Goal: Task Accomplishment & Management: Use online tool/utility

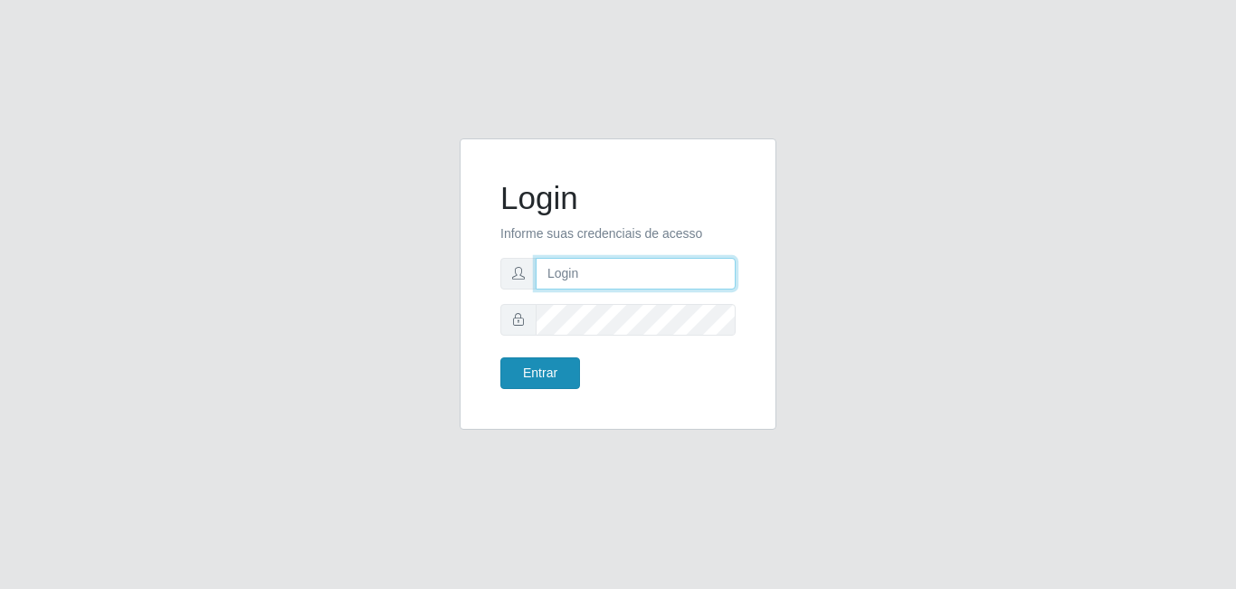
type input "[EMAIL_ADDRESS][DOMAIN_NAME]"
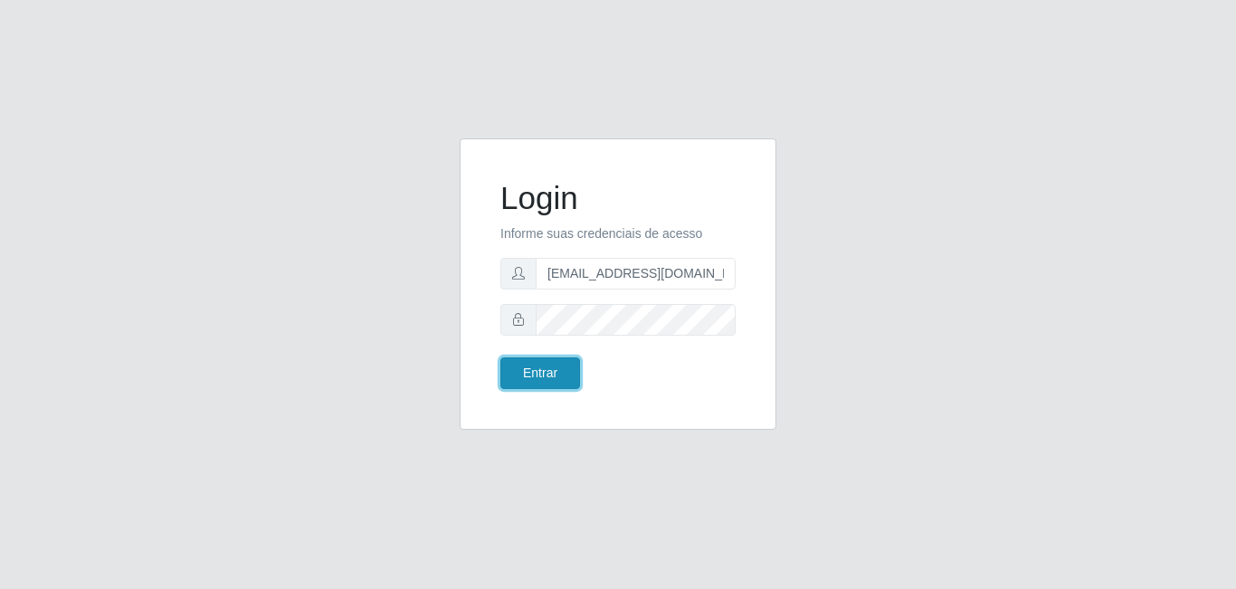
click at [548, 364] on button "Entrar" at bounding box center [540, 373] width 80 height 32
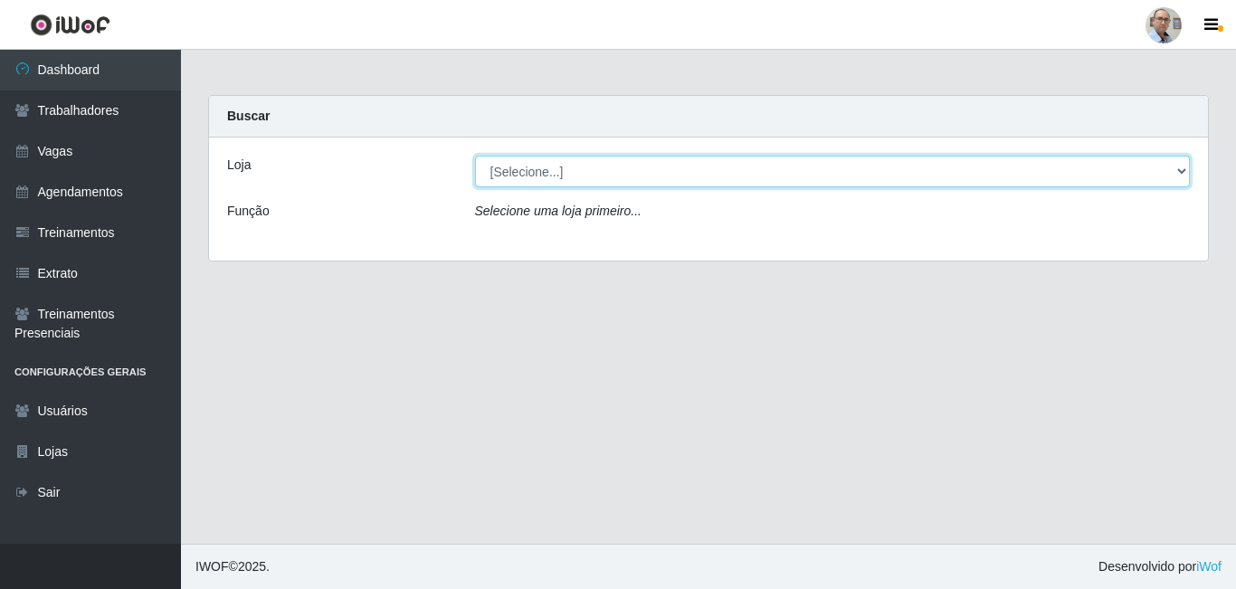
click at [1007, 180] on select "[Selecione...] Mar Vermelho - Loja 04" at bounding box center [833, 172] width 716 height 32
select select "251"
click at [475, 156] on select "[Selecione...] Mar Vermelho - Loja 04" at bounding box center [833, 172] width 716 height 32
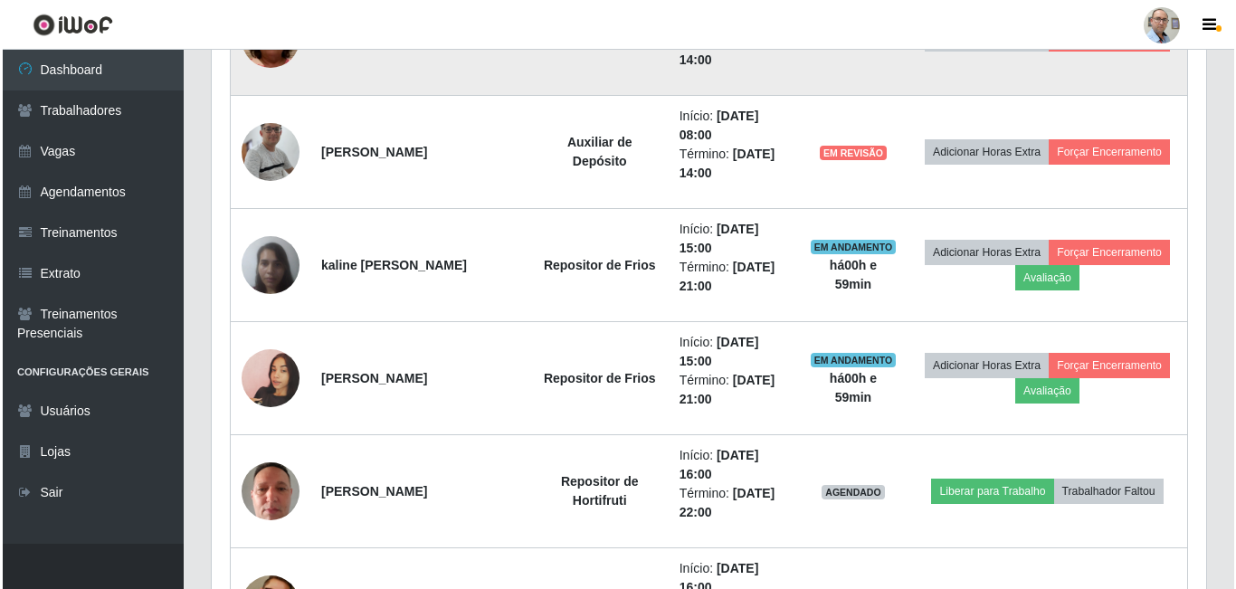
scroll to position [1014, 0]
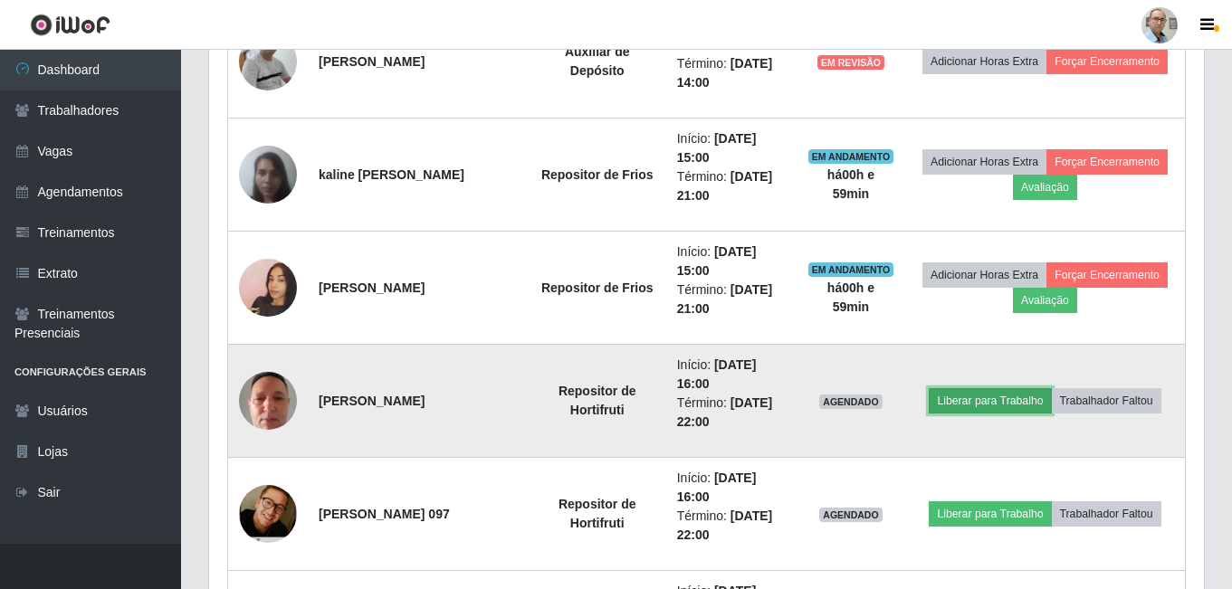
click at [966, 401] on button "Liberar para Trabalho" at bounding box center [989, 400] width 122 height 25
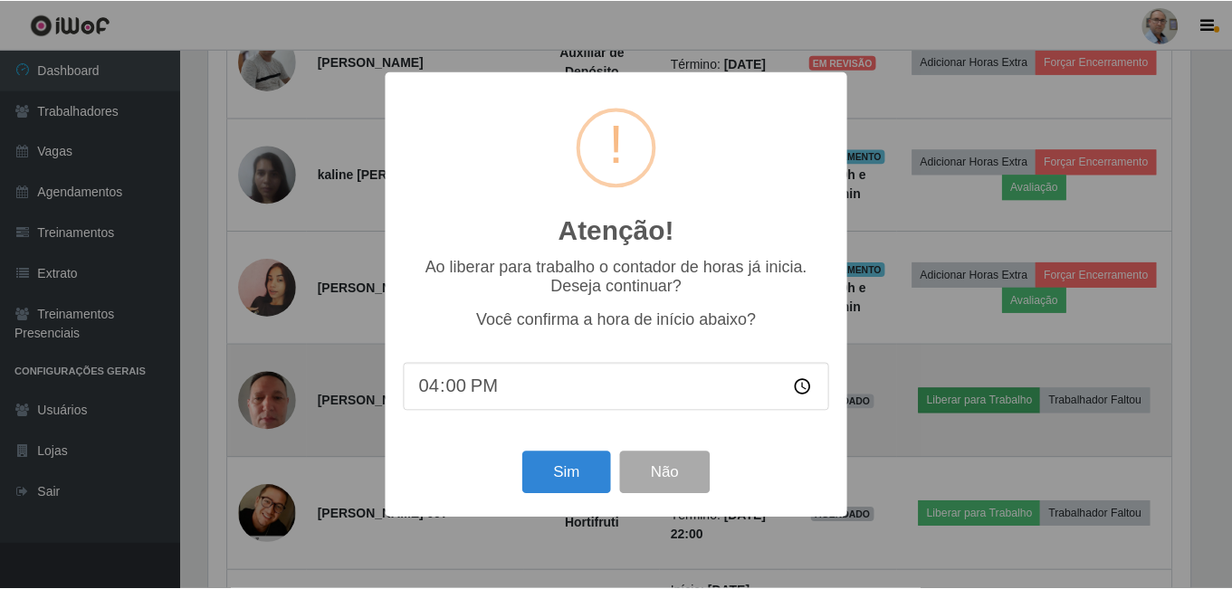
scroll to position [376, 985]
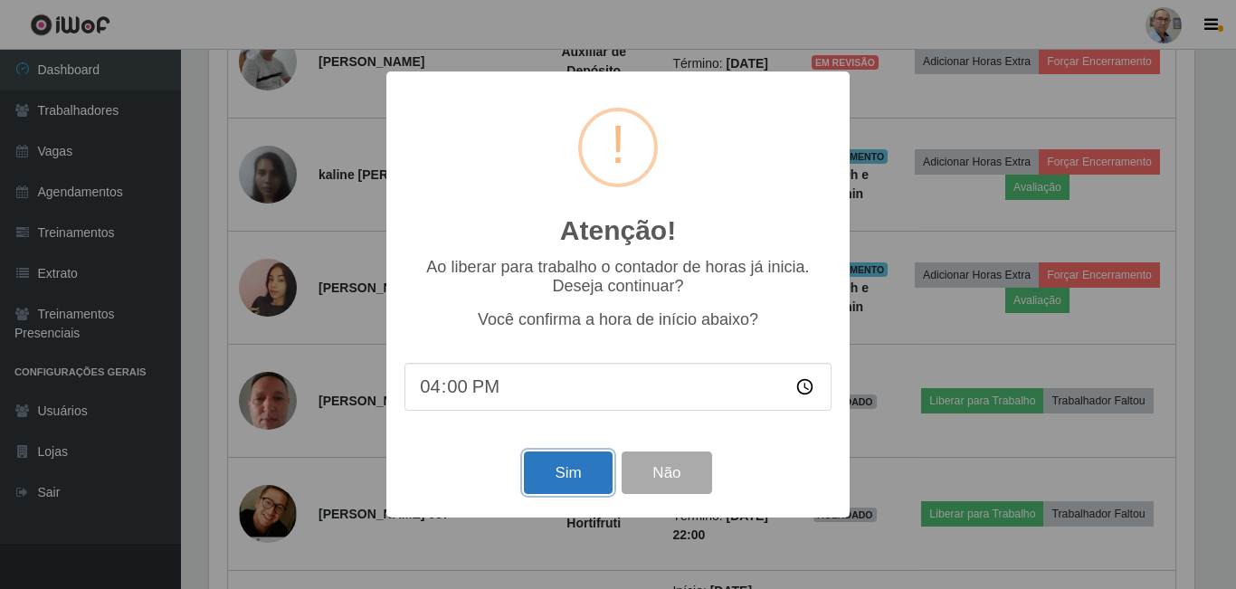
click at [571, 481] on button "Sim" at bounding box center [568, 473] width 88 height 43
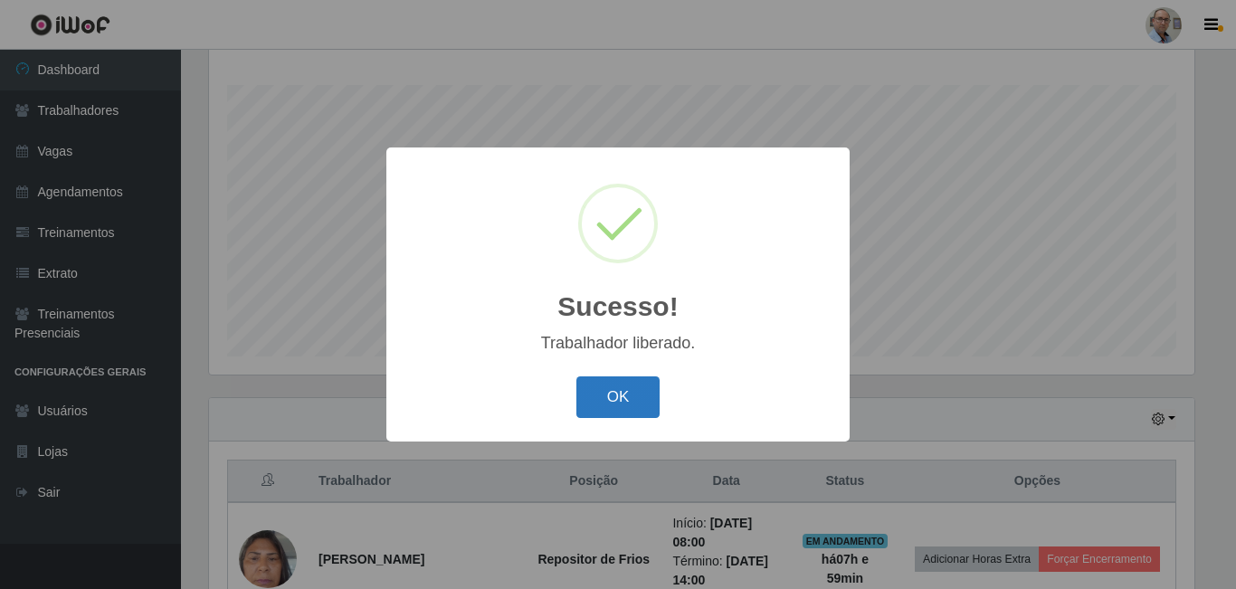
click at [643, 394] on button "OK" at bounding box center [618, 397] width 84 height 43
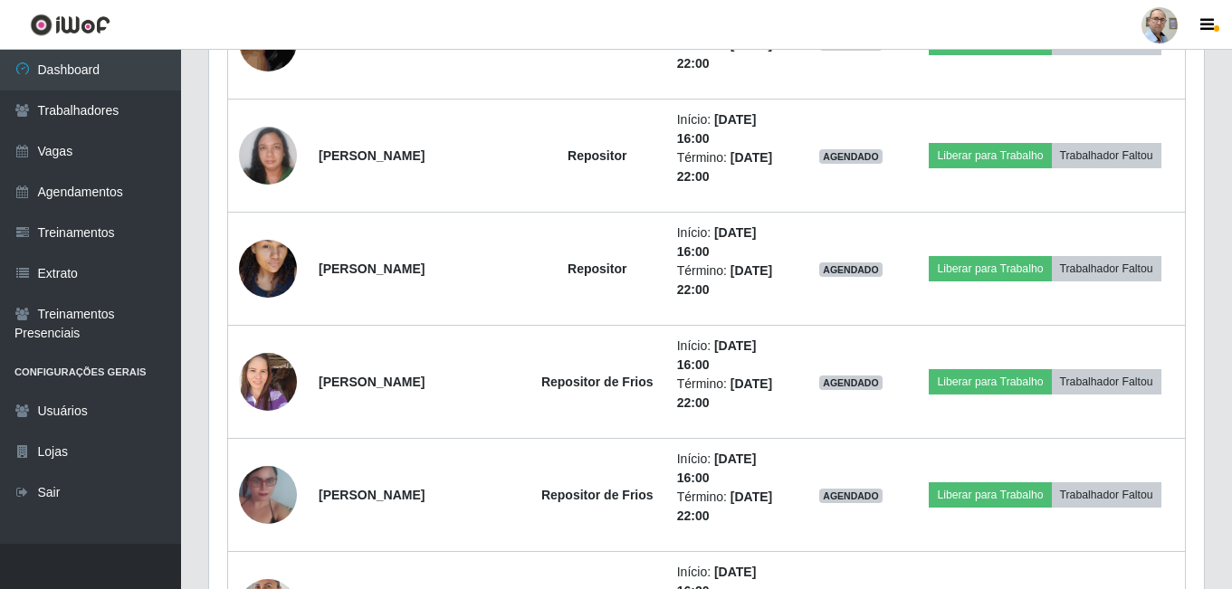
scroll to position [2281, 0]
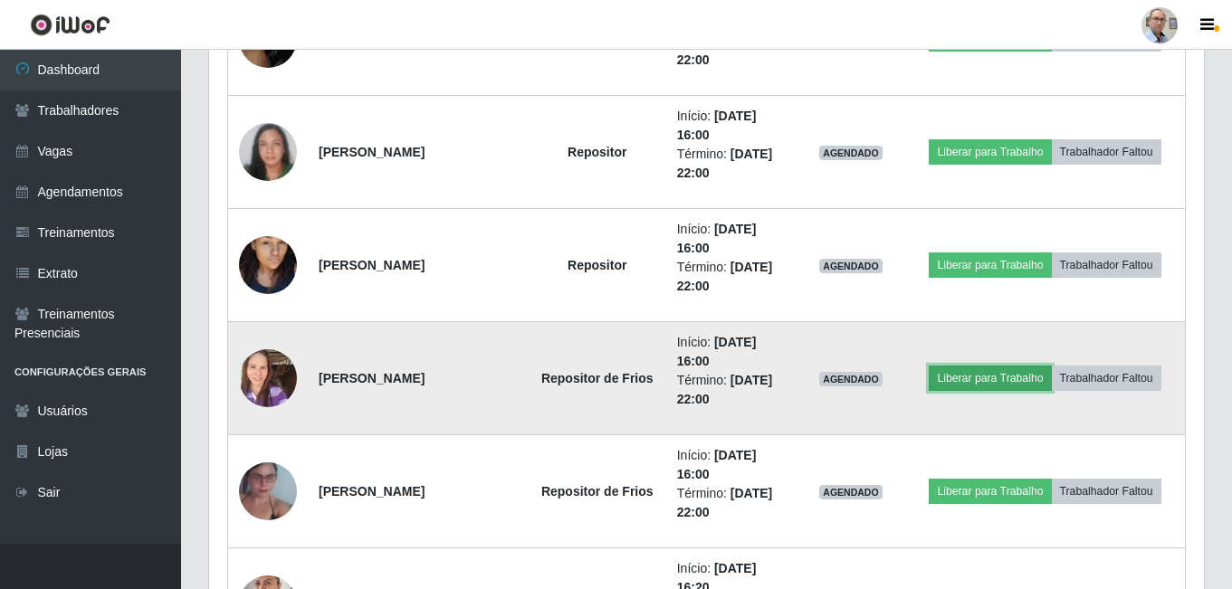
click at [968, 375] on button "Liberar para Trabalho" at bounding box center [989, 378] width 122 height 25
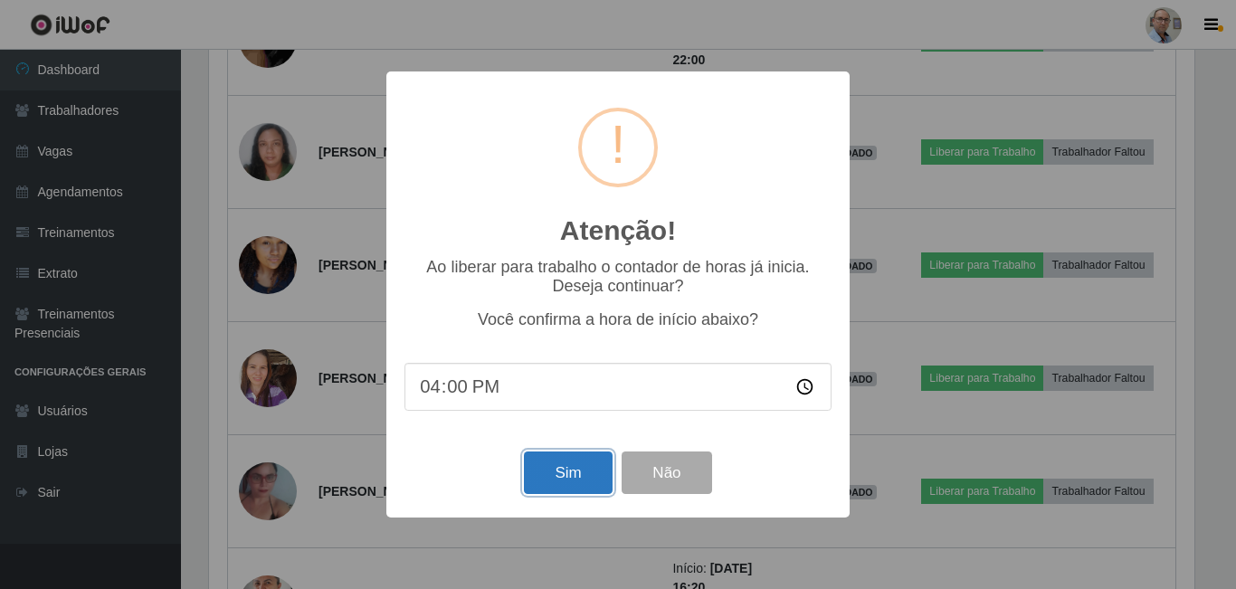
click at [556, 471] on button "Sim" at bounding box center [568, 473] width 88 height 43
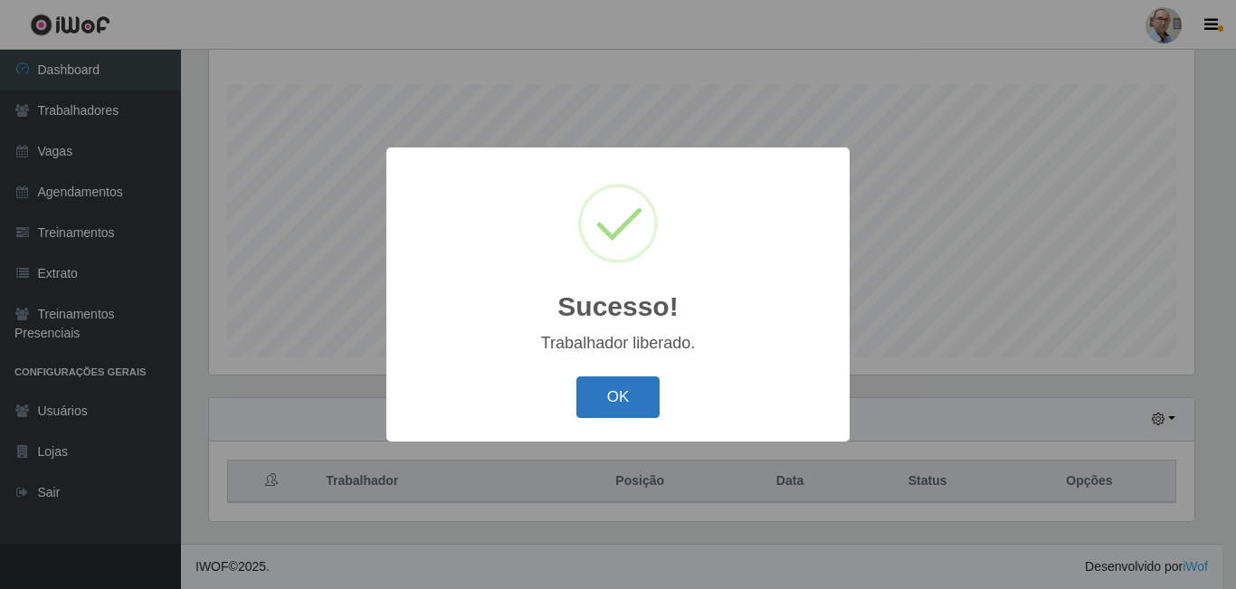
click at [599, 402] on button "OK" at bounding box center [618, 397] width 84 height 43
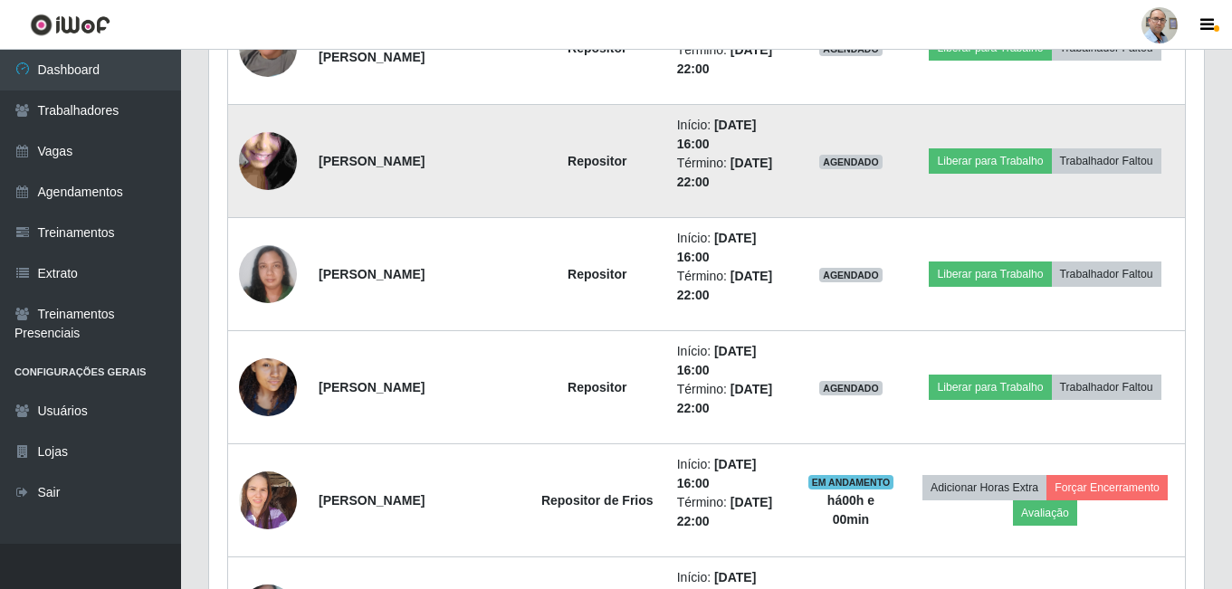
scroll to position [2191, 0]
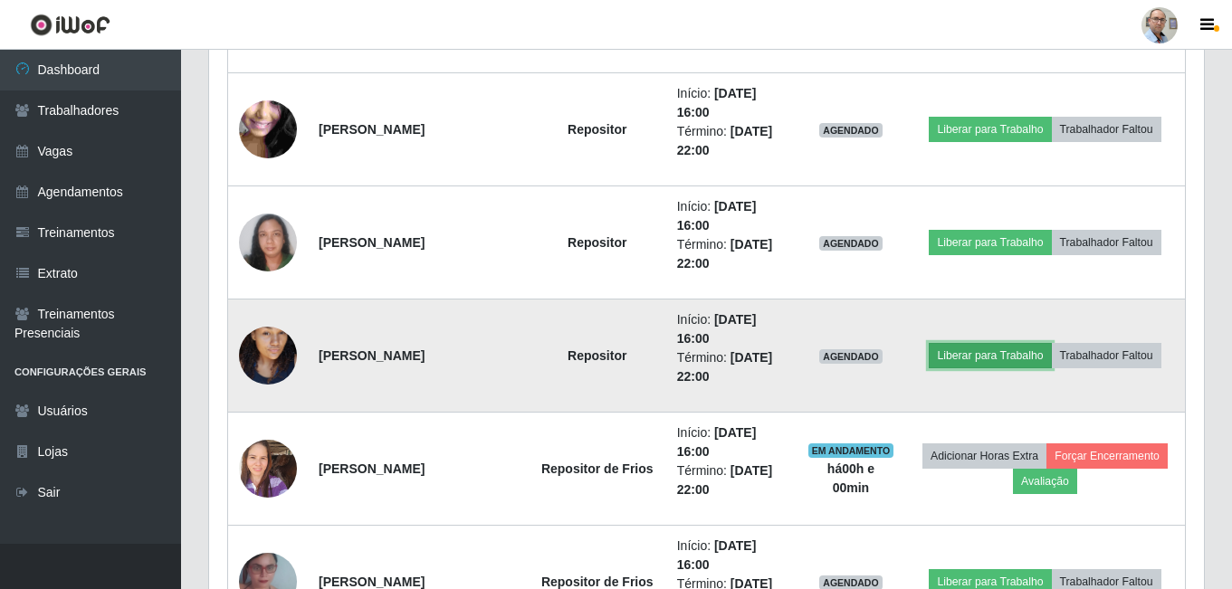
click at [984, 349] on button "Liberar para Trabalho" at bounding box center [989, 355] width 122 height 25
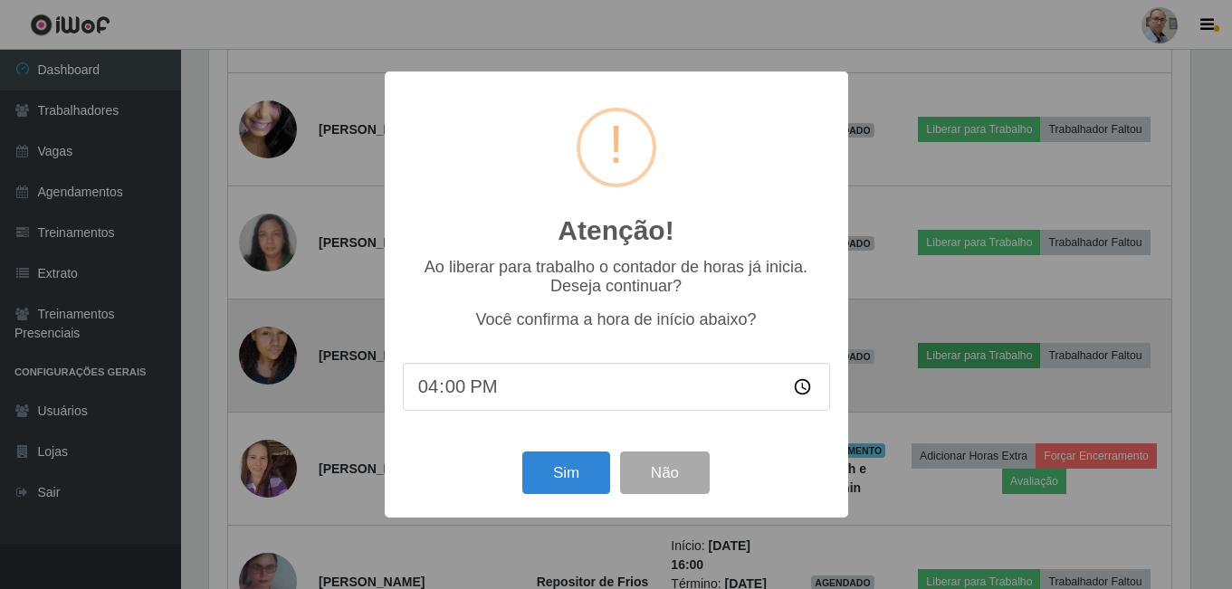
scroll to position [376, 985]
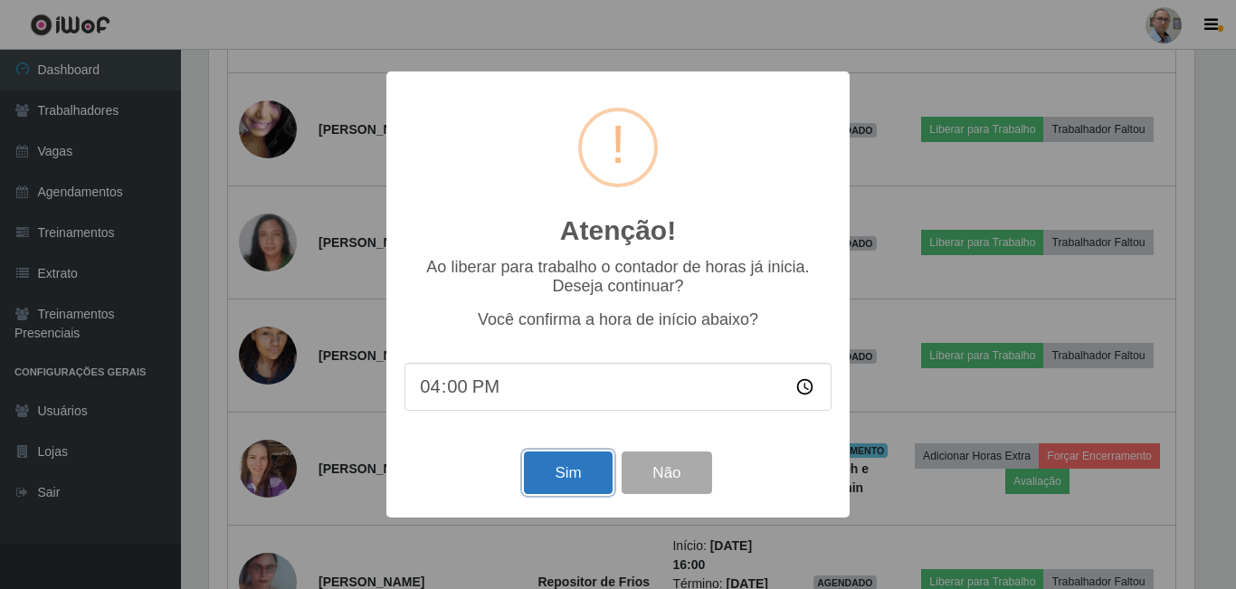
click at [564, 471] on button "Sim" at bounding box center [568, 473] width 88 height 43
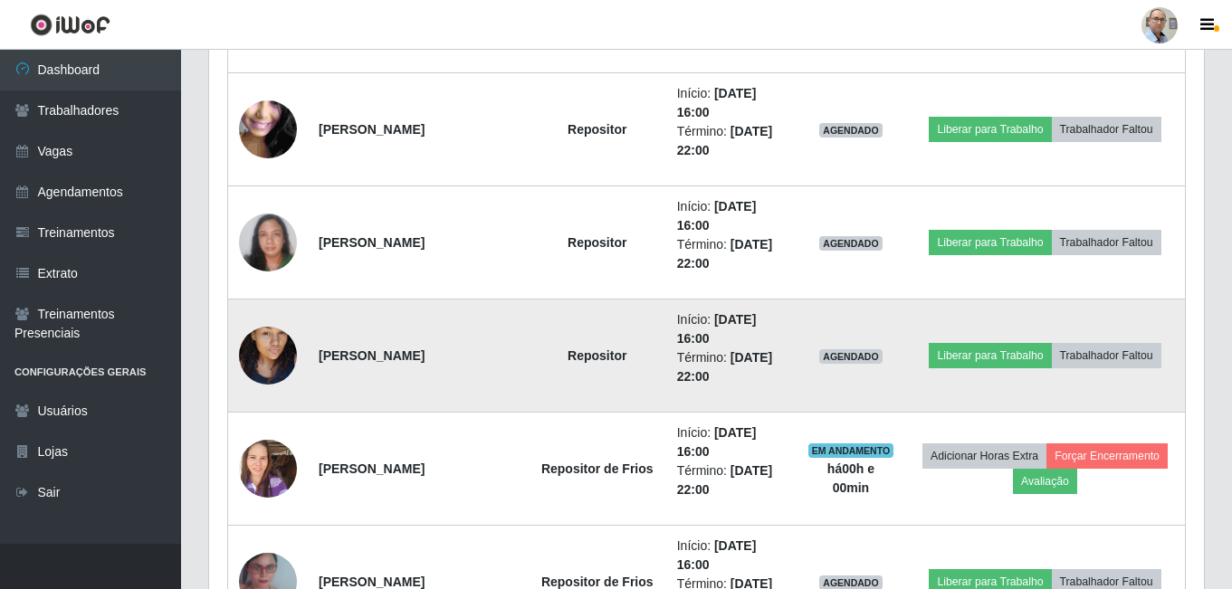
scroll to position [0, 0]
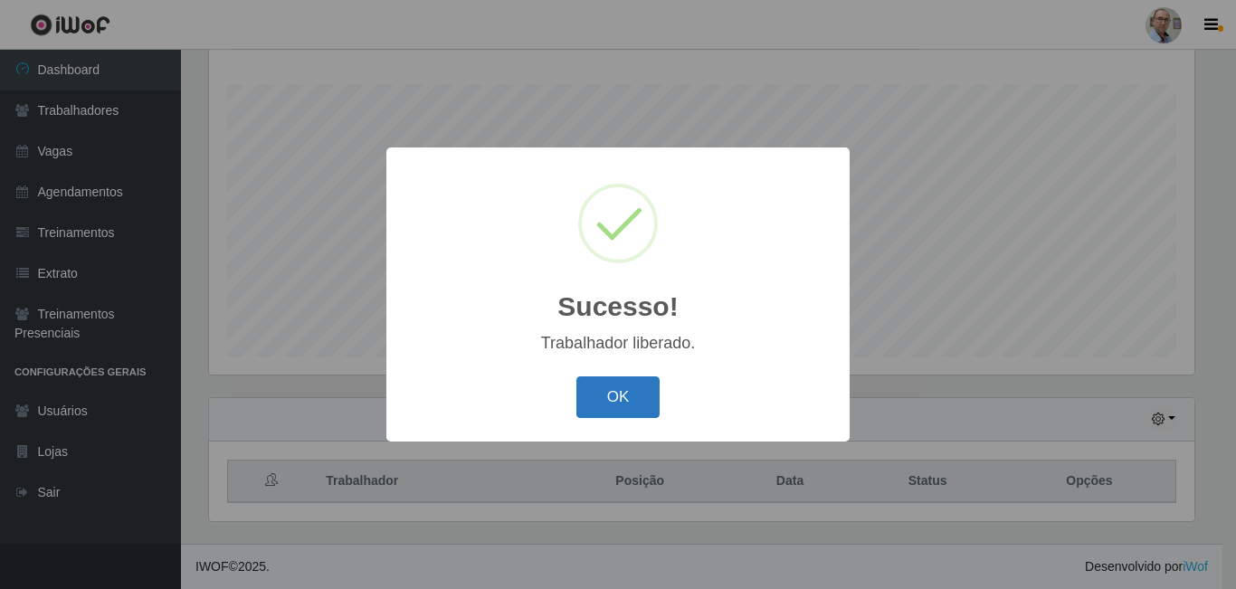
click at [640, 404] on button "OK" at bounding box center [618, 397] width 84 height 43
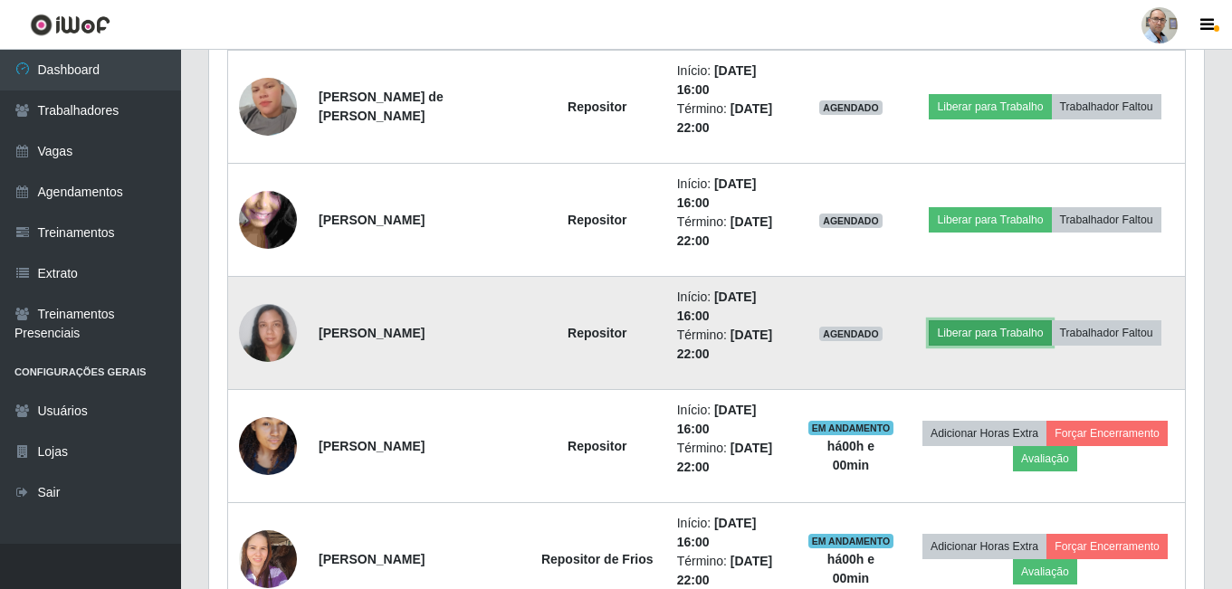
click at [999, 334] on button "Liberar para Trabalho" at bounding box center [989, 332] width 122 height 25
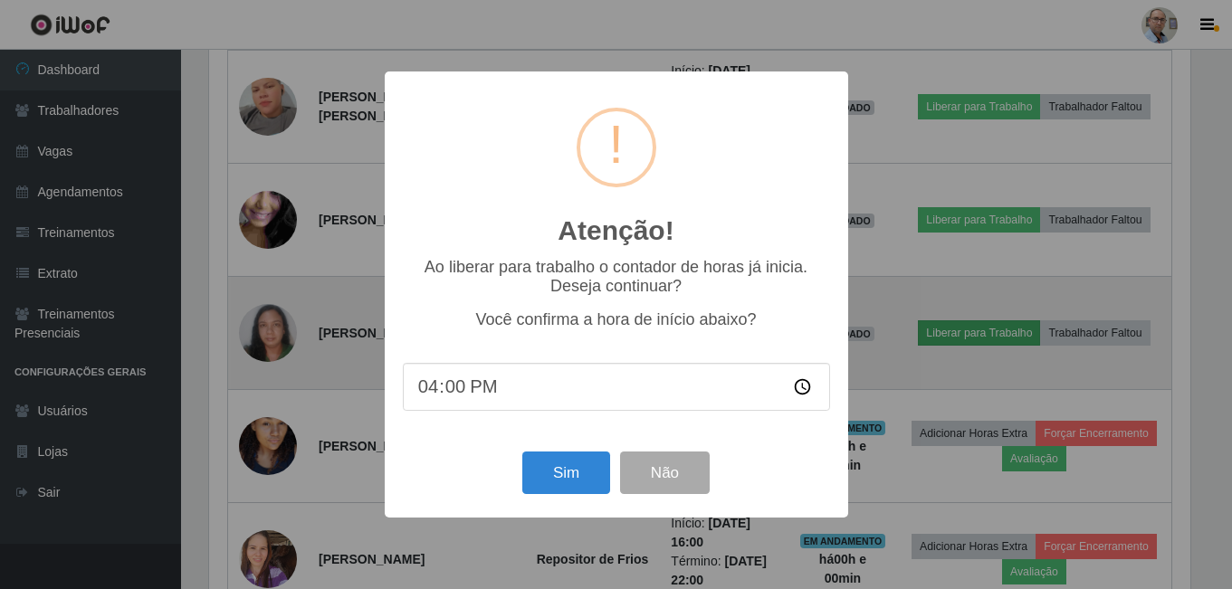
scroll to position [376, 985]
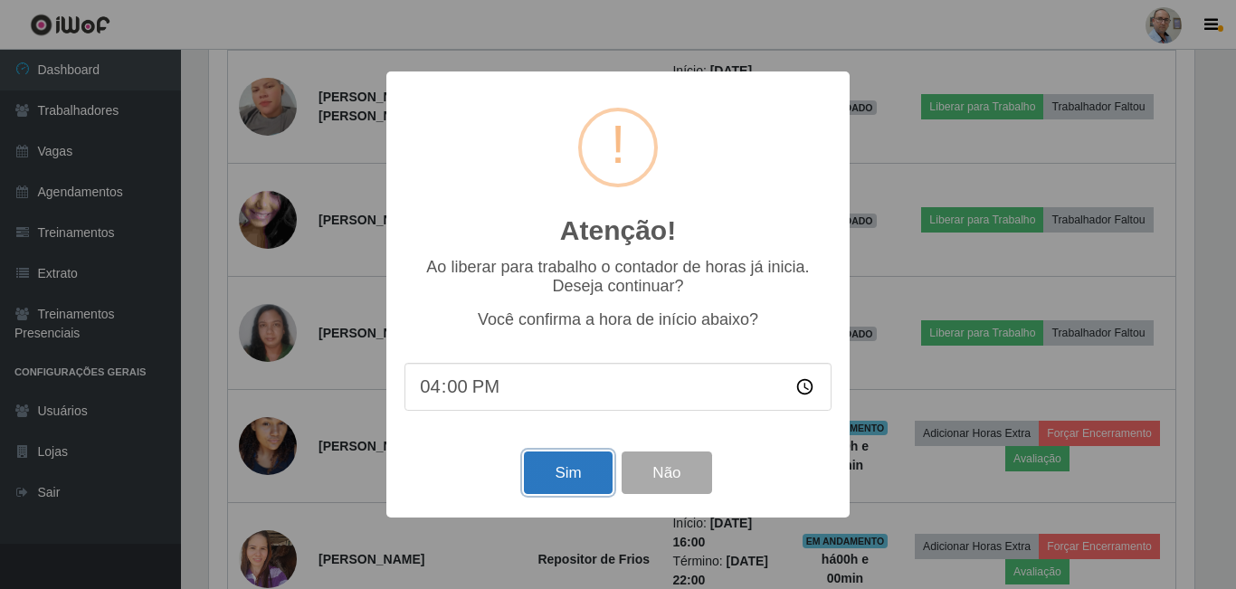
click at [585, 471] on button "Sim" at bounding box center [568, 473] width 88 height 43
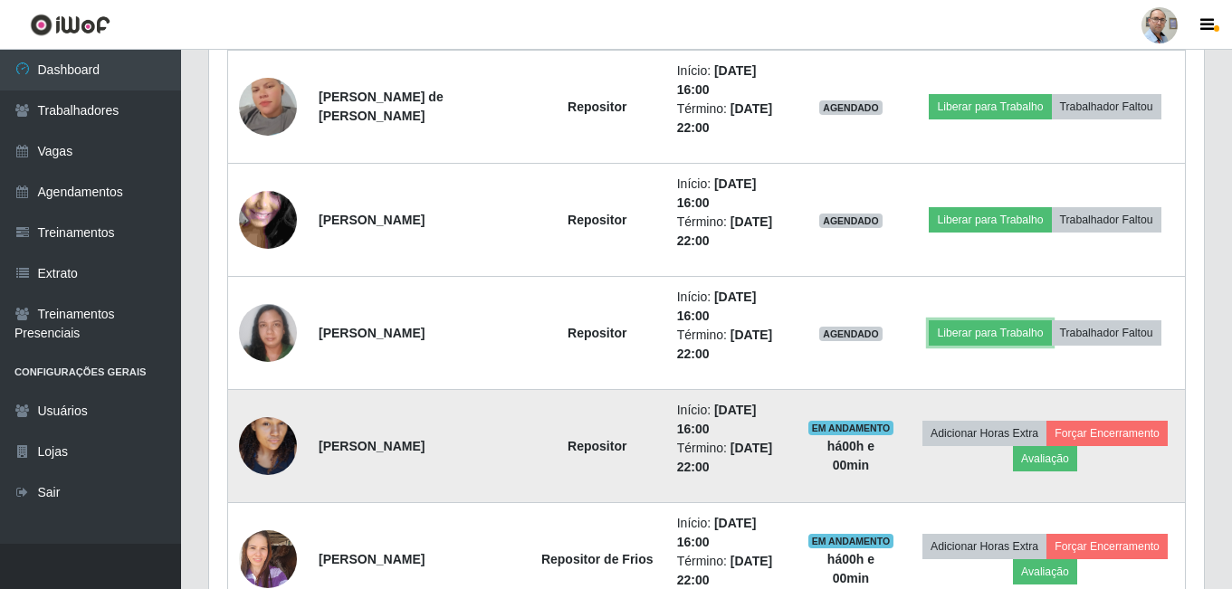
scroll to position [376, 994]
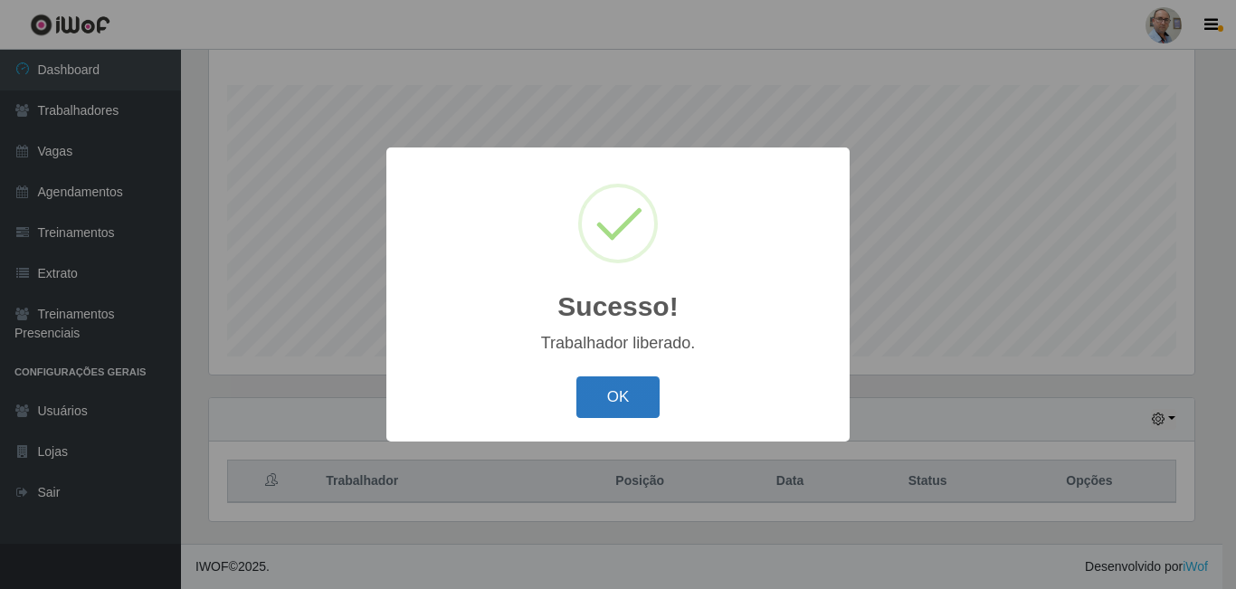
click at [642, 392] on button "OK" at bounding box center [618, 397] width 84 height 43
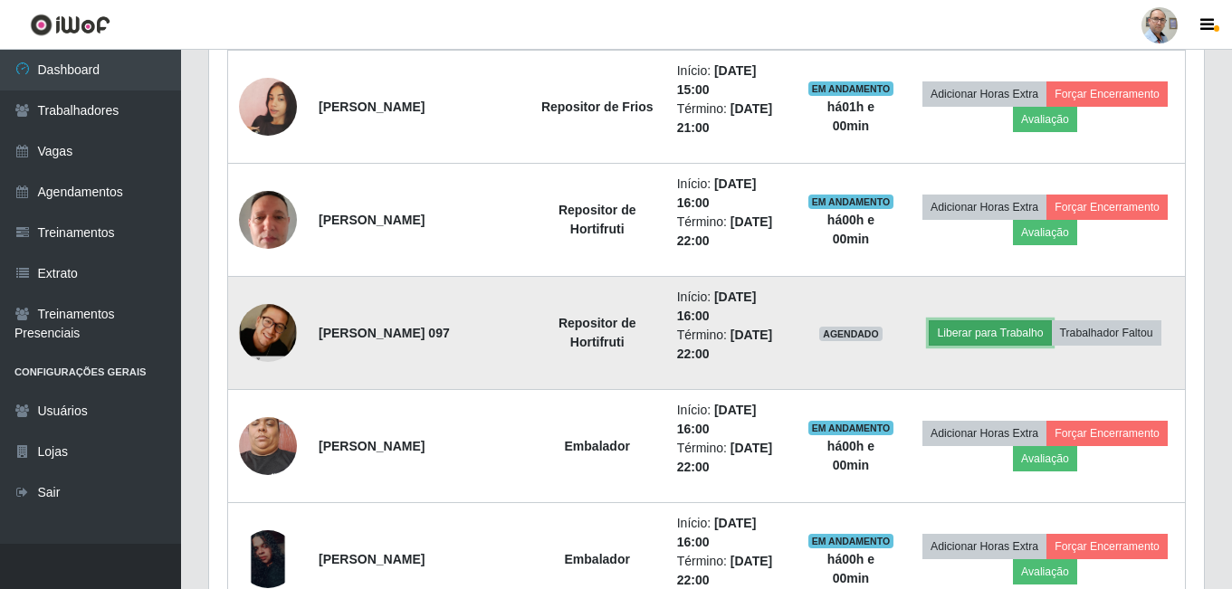
click at [976, 335] on button "Liberar para Trabalho" at bounding box center [989, 332] width 122 height 25
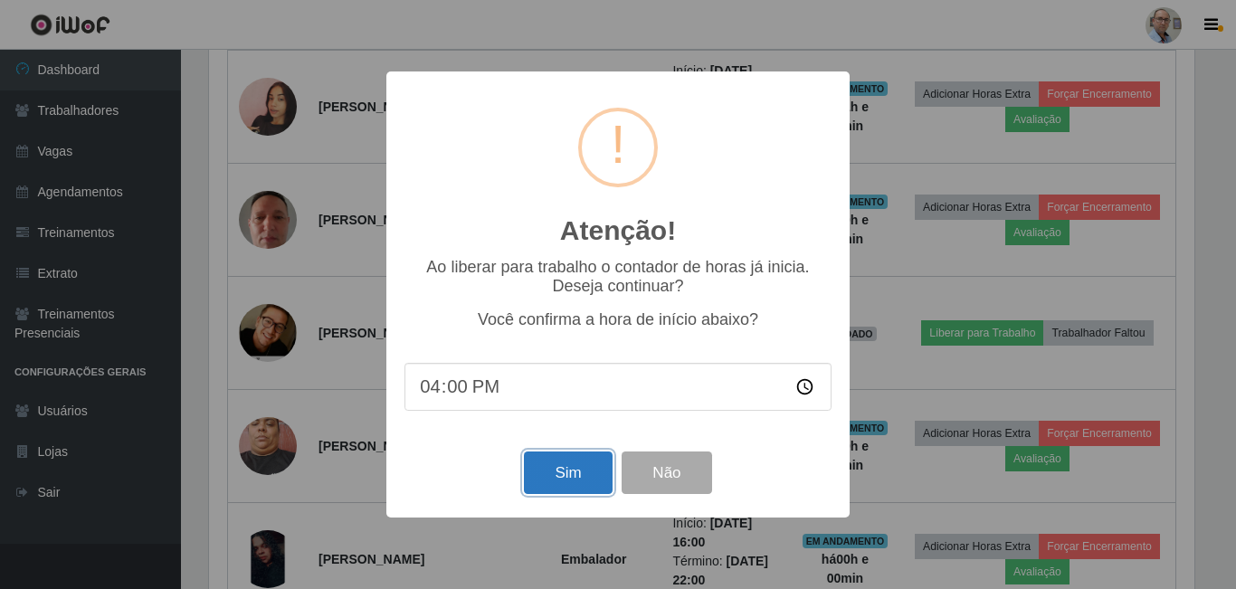
click at [586, 471] on button "Sim" at bounding box center [568, 473] width 88 height 43
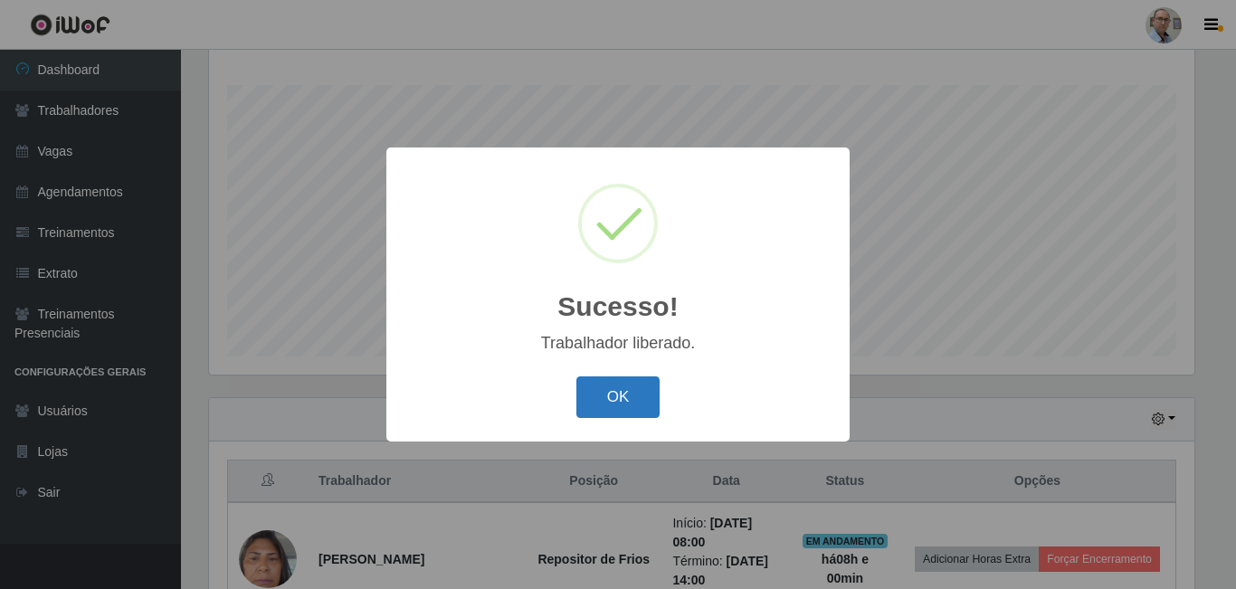
click at [643, 394] on button "OK" at bounding box center [618, 397] width 84 height 43
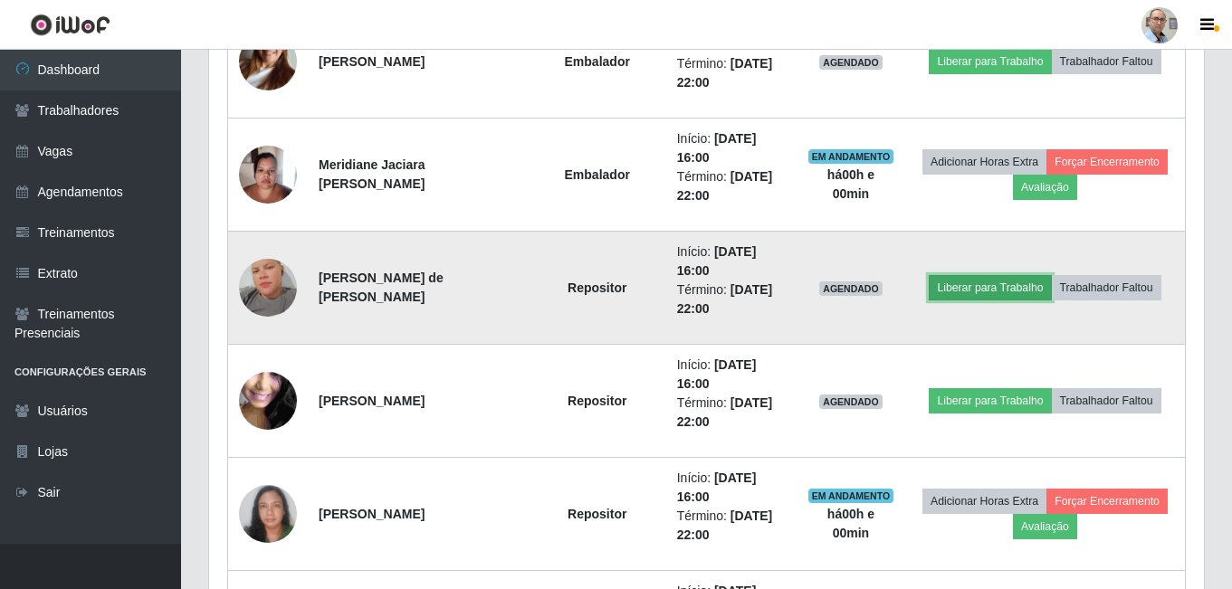
click at [974, 284] on button "Liberar para Trabalho" at bounding box center [989, 287] width 122 height 25
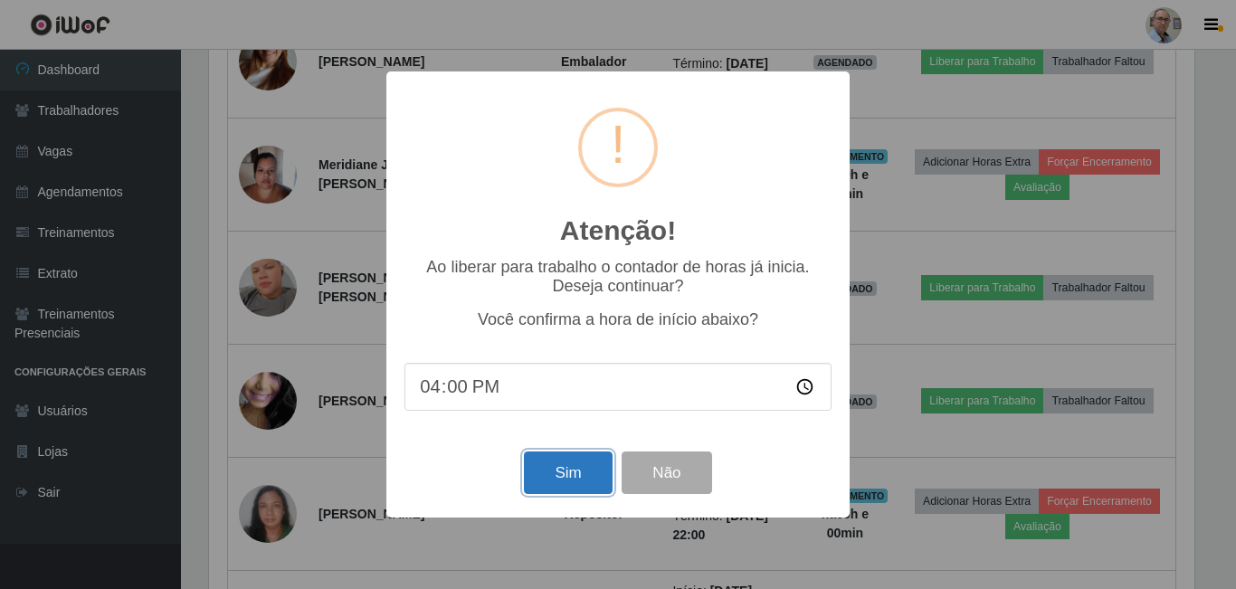
click at [568, 480] on button "Sim" at bounding box center [568, 473] width 88 height 43
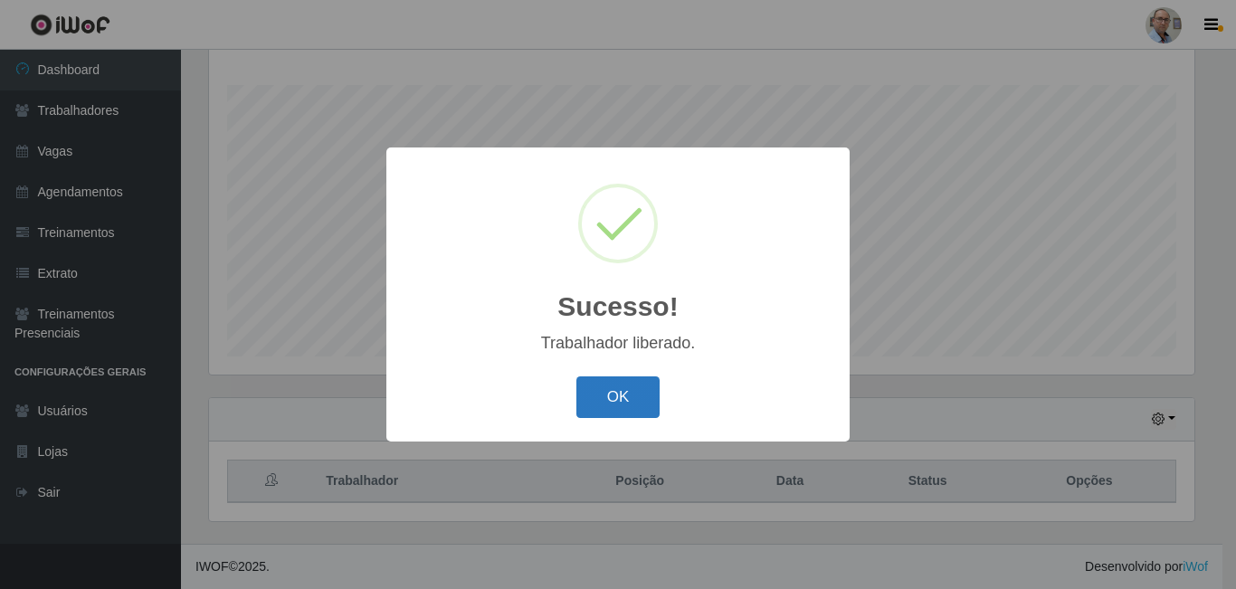
click at [624, 398] on button "OK" at bounding box center [618, 397] width 84 height 43
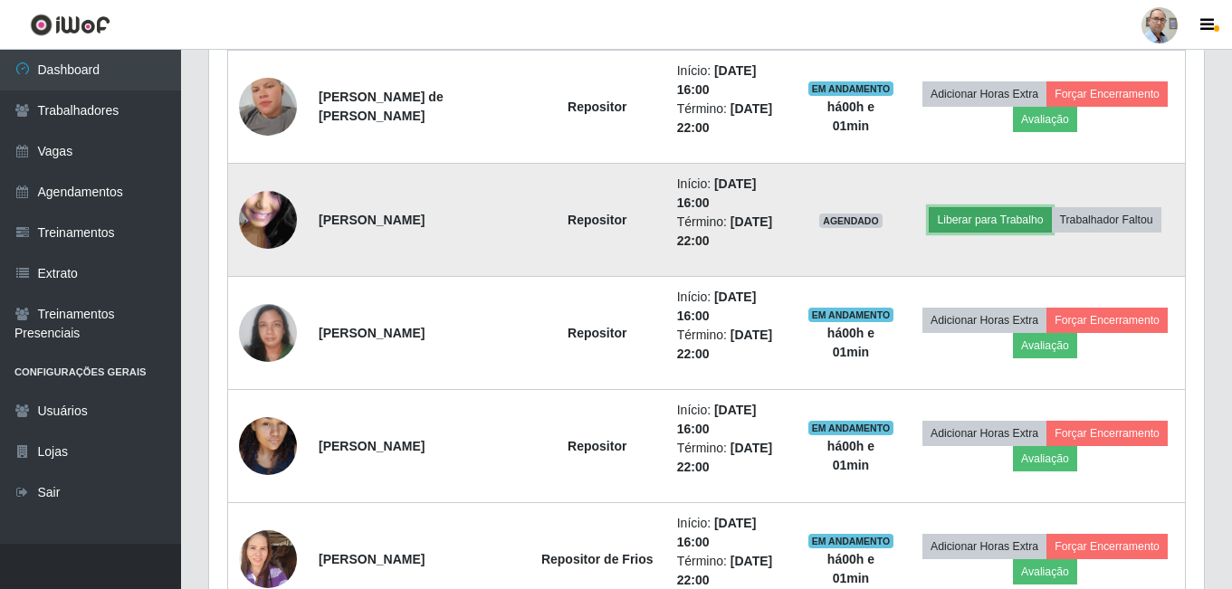
click at [977, 216] on button "Liberar para Trabalho" at bounding box center [989, 219] width 122 height 25
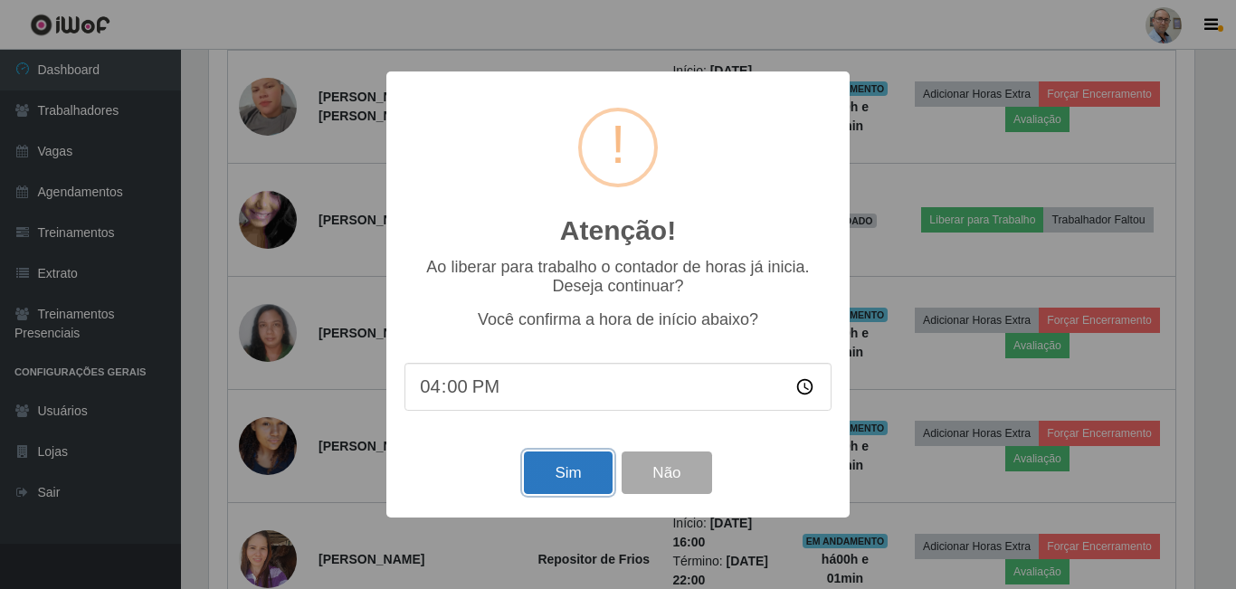
click at [569, 477] on button "Sim" at bounding box center [568, 473] width 88 height 43
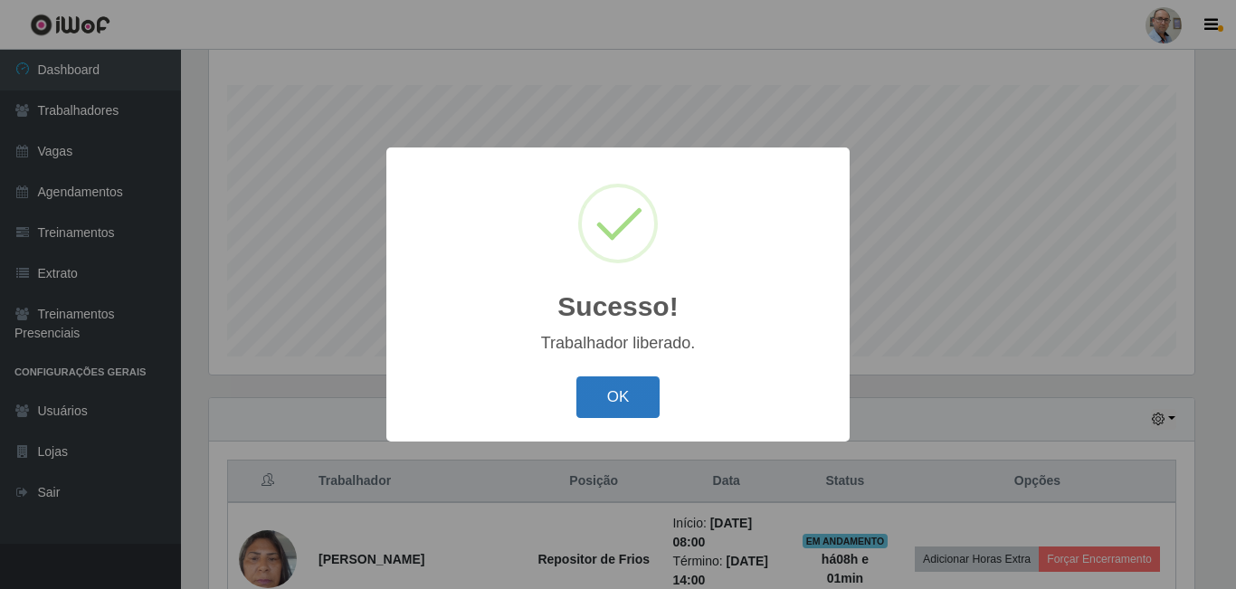
click at [614, 383] on button "OK" at bounding box center [618, 397] width 84 height 43
